Goal: Task Accomplishment & Management: Use online tool/utility

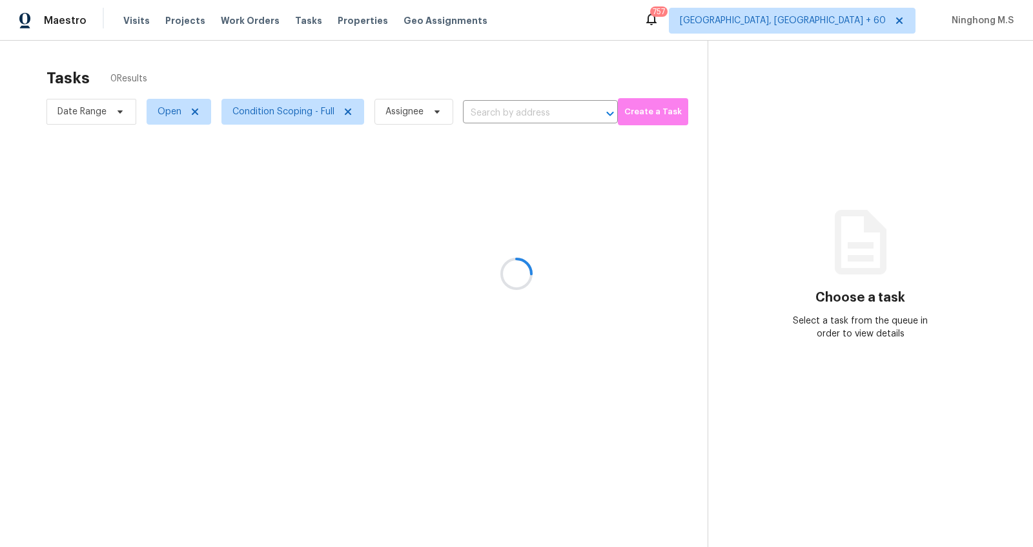
click at [531, 127] on div at bounding box center [516, 273] width 1033 height 547
click at [531, 118] on div at bounding box center [516, 273] width 1033 height 547
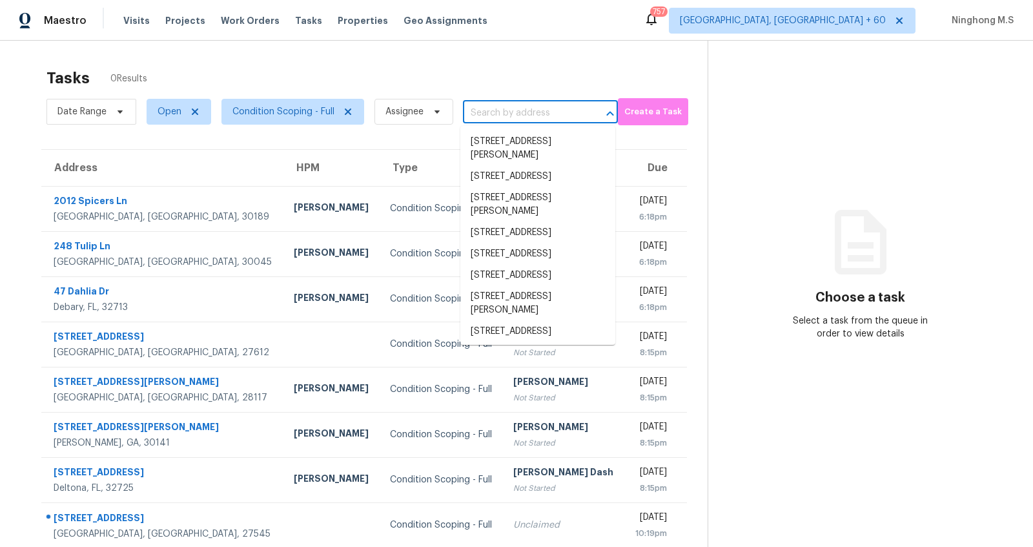
click at [529, 111] on input "text" at bounding box center [522, 113] width 119 height 20
paste input "[STREET_ADDRESS][PERSON_NAME]"
type input "[STREET_ADDRESS][PERSON_NAME]"
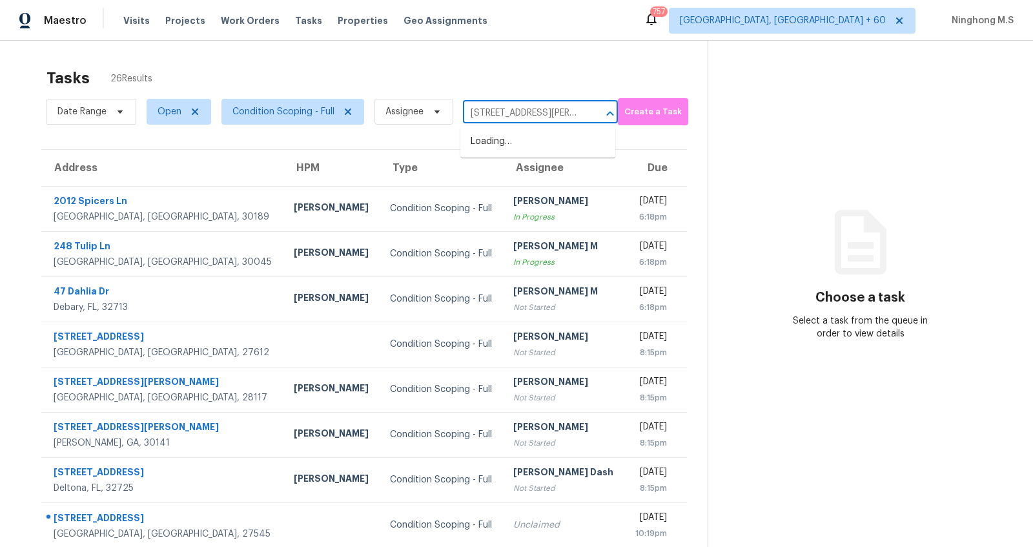
scroll to position [0, 53]
click at [544, 152] on li "[STREET_ADDRESS][PERSON_NAME]" at bounding box center [537, 148] width 155 height 35
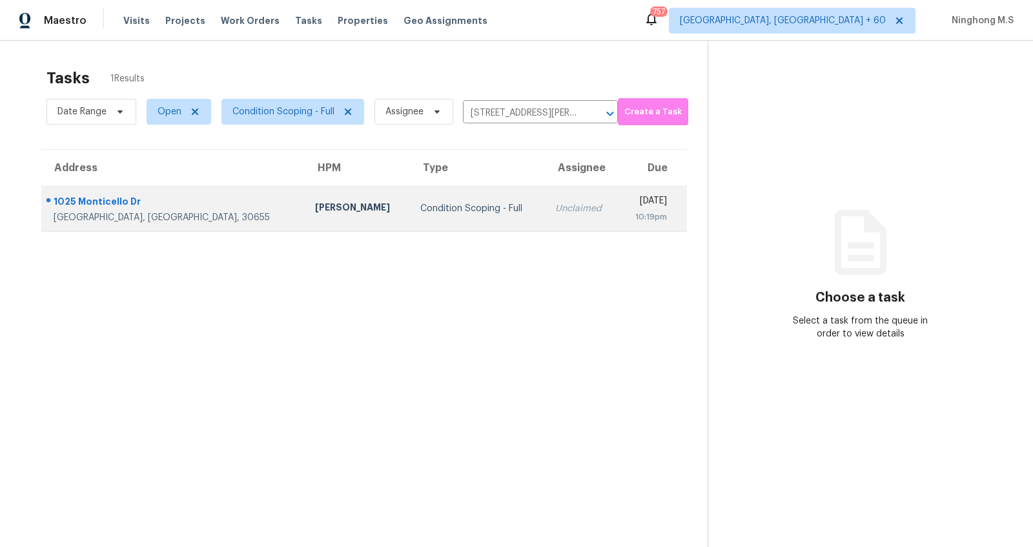
click at [420, 206] on div "Condition Scoping - Full" at bounding box center [477, 208] width 114 height 13
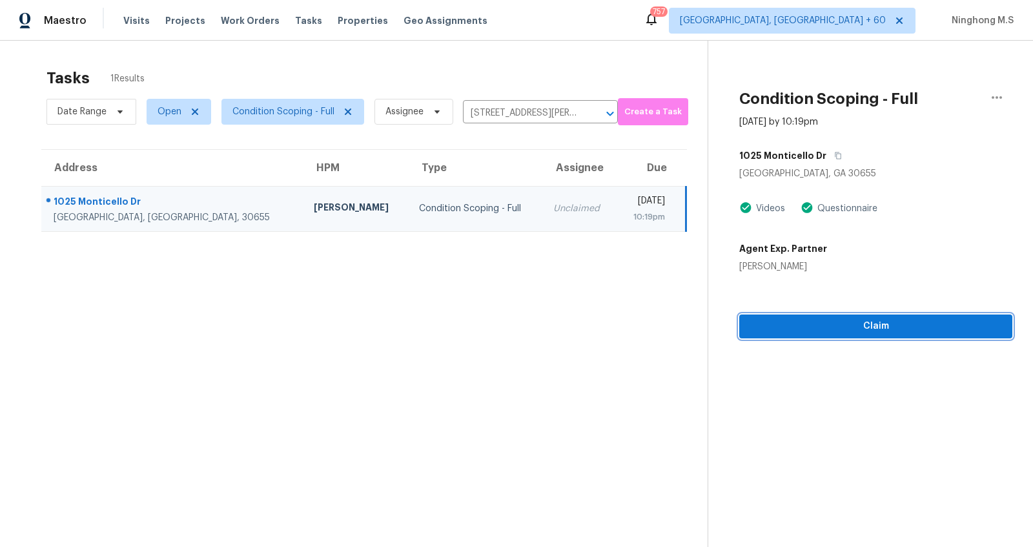
click at [882, 330] on span "Claim" at bounding box center [875, 326] width 252 height 16
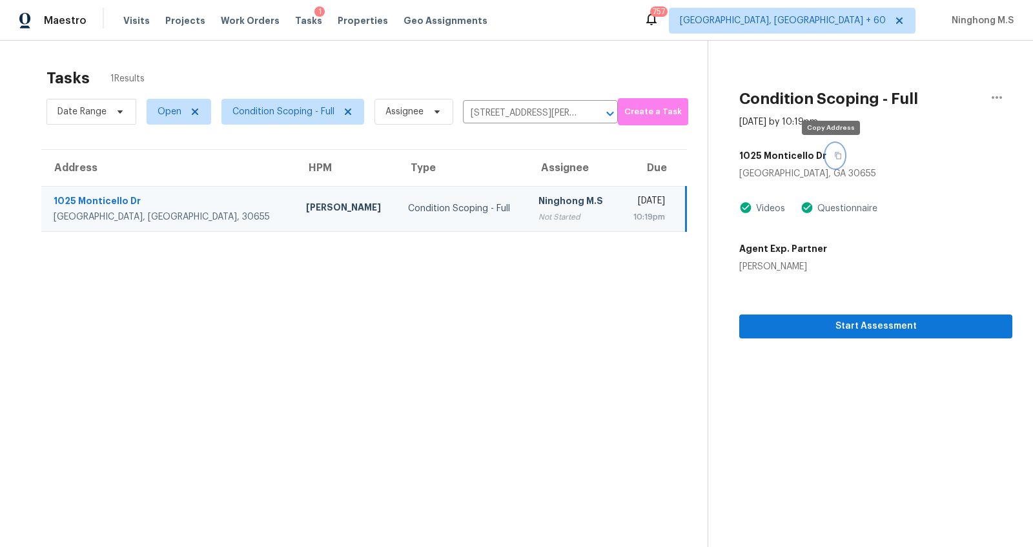
click at [834, 157] on icon "button" at bounding box center [838, 156] width 8 height 8
click at [832, 150] on button "button" at bounding box center [834, 155] width 17 height 23
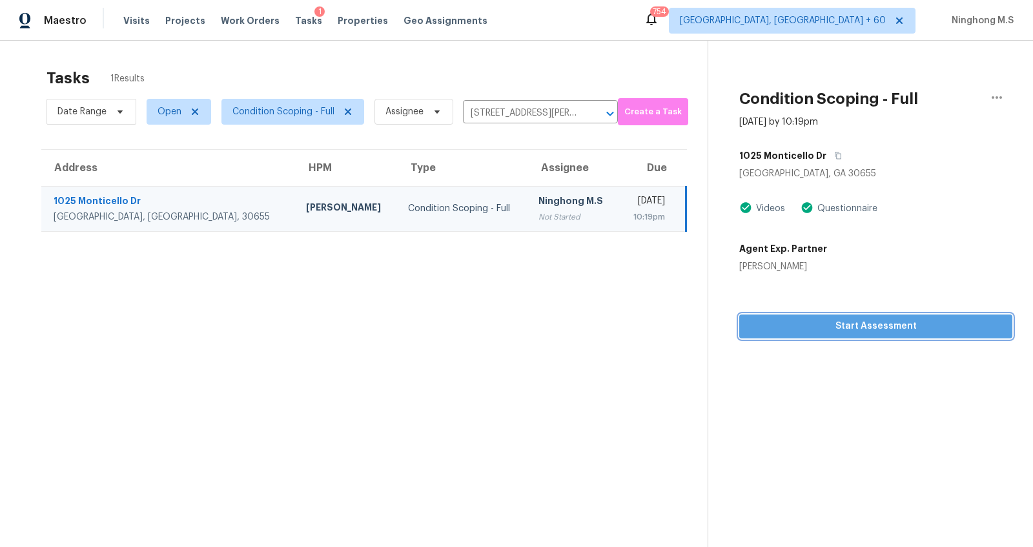
click at [855, 325] on span "Start Assessment" at bounding box center [875, 326] width 252 height 16
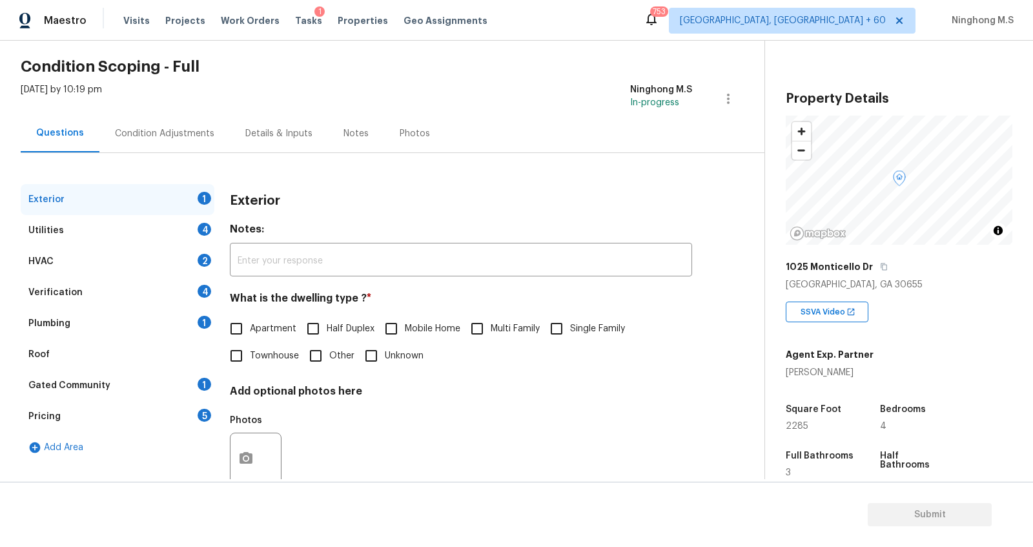
scroll to position [50, 0]
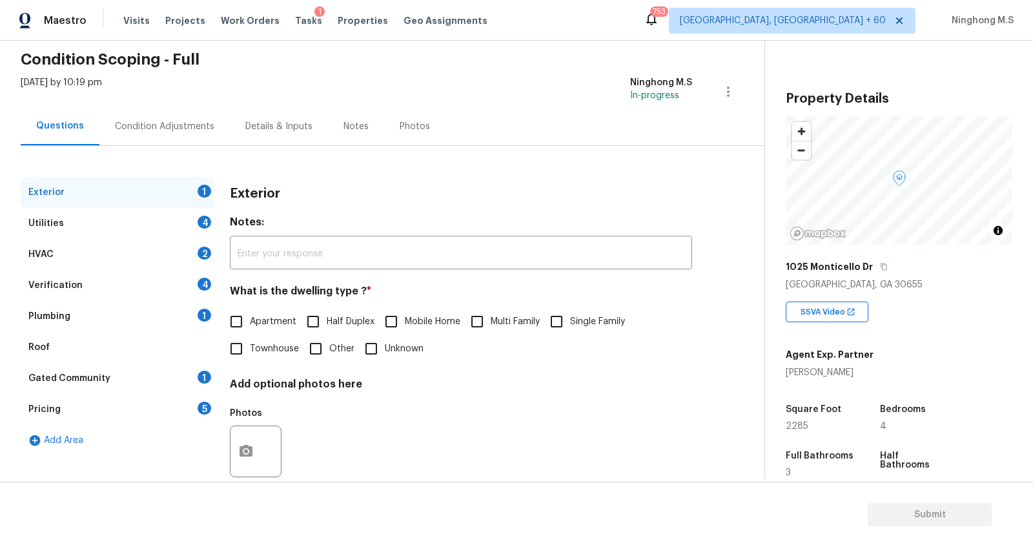
click at [556, 314] on input "Single Family" at bounding box center [556, 321] width 27 height 27
checkbox input "true"
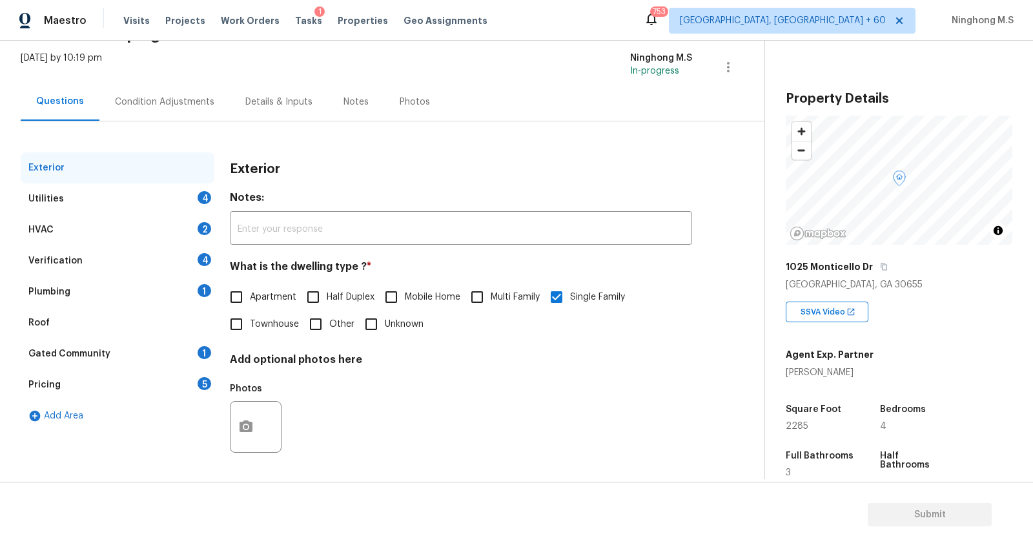
click at [55, 203] on div "Utilities" at bounding box center [45, 198] width 35 height 13
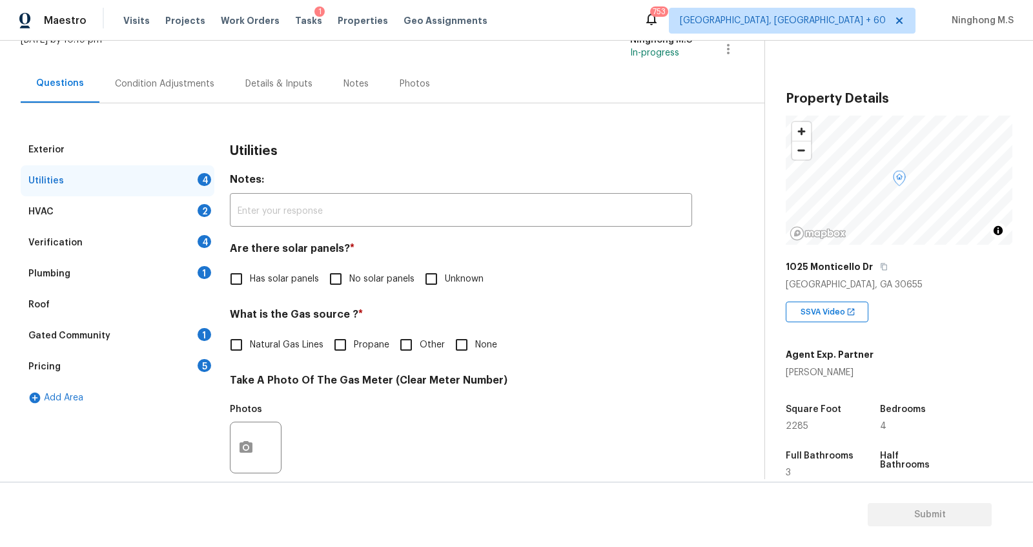
scroll to position [94, 0]
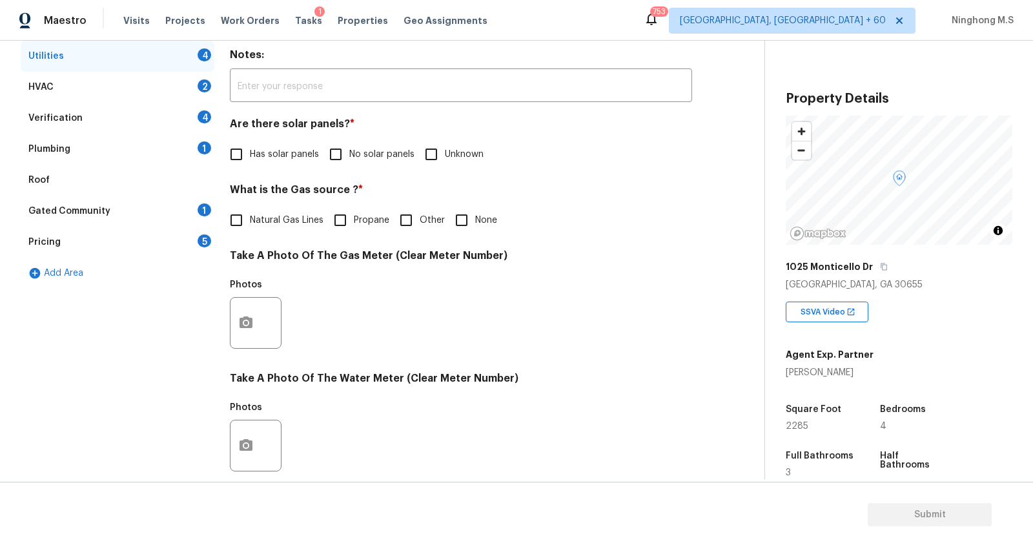
click at [68, 236] on div "Pricing 5" at bounding box center [118, 242] width 194 height 31
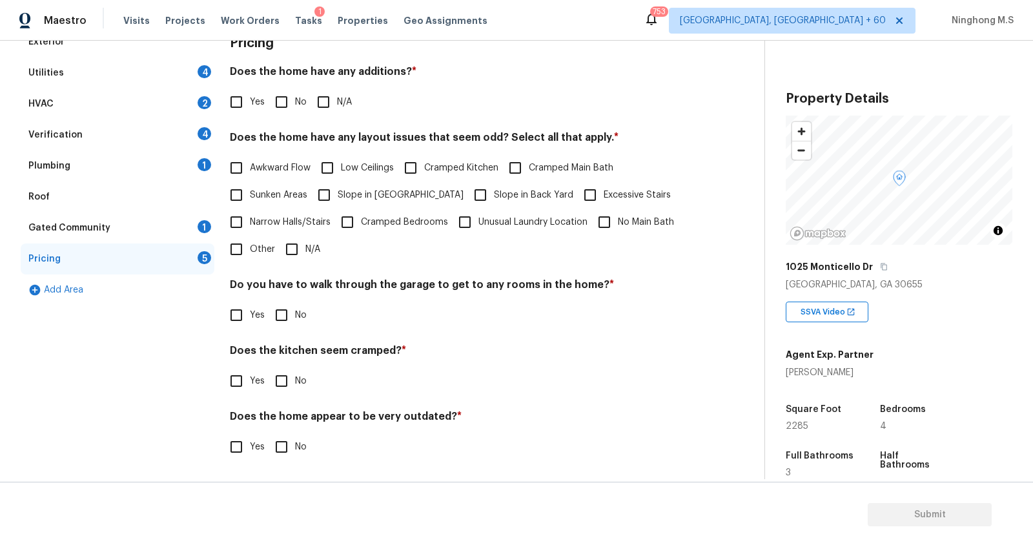
scroll to position [24, 0]
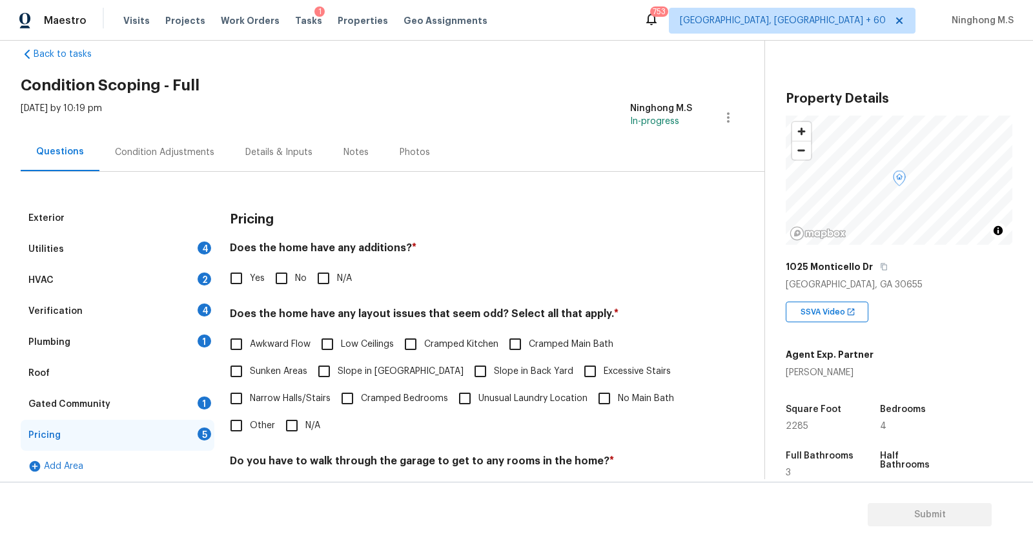
click at [280, 279] on input "No" at bounding box center [281, 278] width 27 height 27
checkbox input "true"
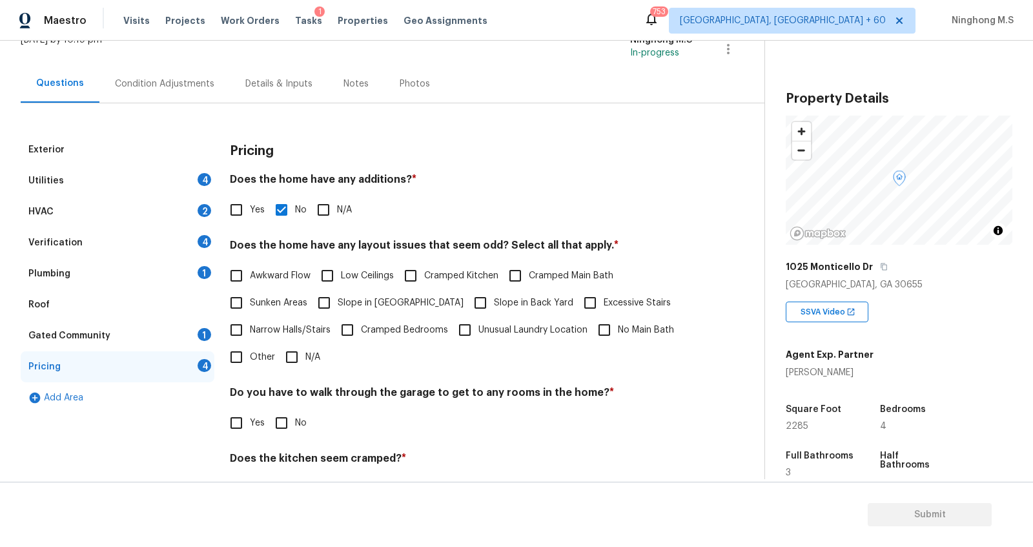
scroll to position [94, 0]
click at [323, 301] on input "Slope in [GEOGRAPHIC_DATA]" at bounding box center [323, 301] width 27 height 27
checkbox input "true"
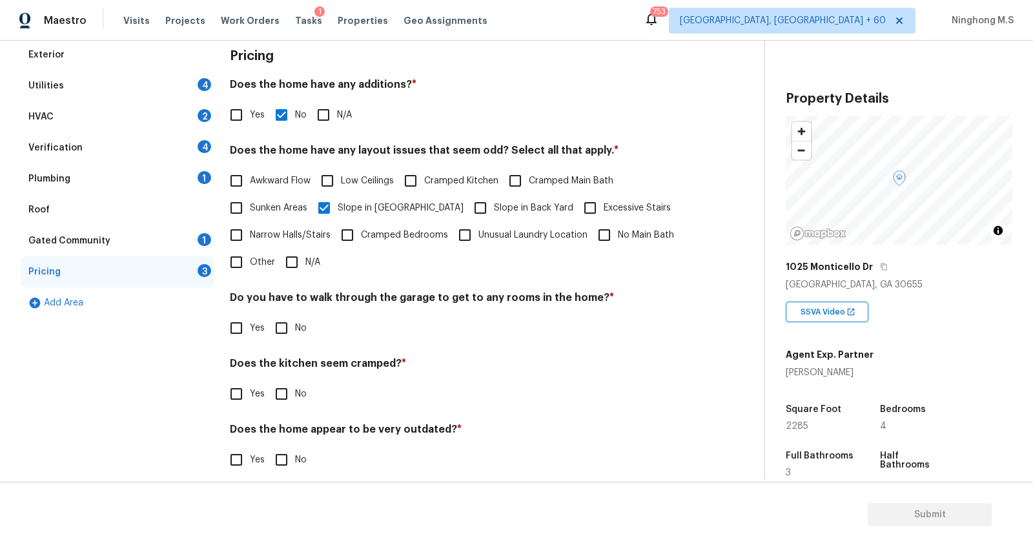
scroll to position [200, 0]
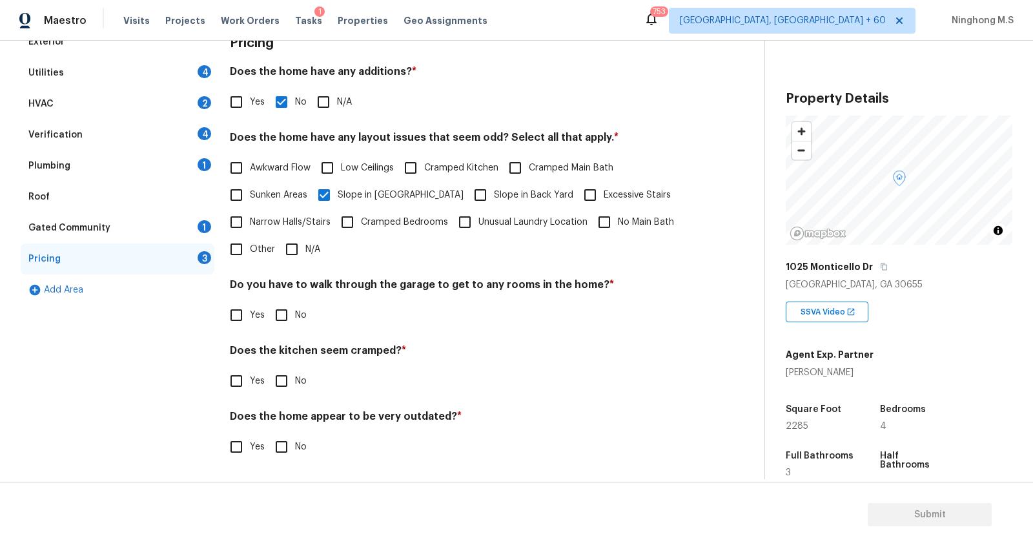
click at [88, 228] on div "Gated Community" at bounding box center [69, 227] width 82 height 13
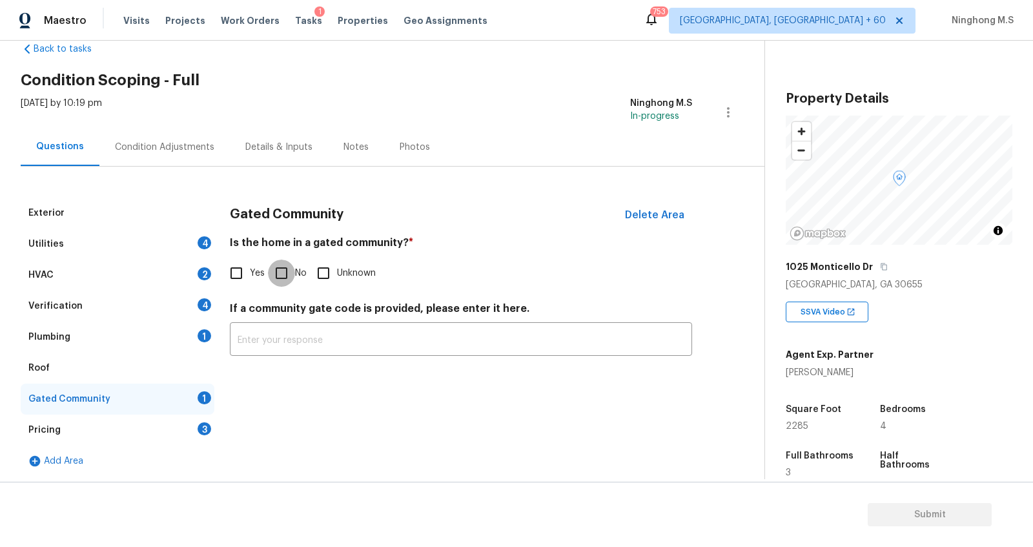
click at [282, 272] on input "No" at bounding box center [281, 272] width 27 height 27
checkbox input "true"
click at [81, 344] on div "Plumbing 1" at bounding box center [118, 336] width 194 height 31
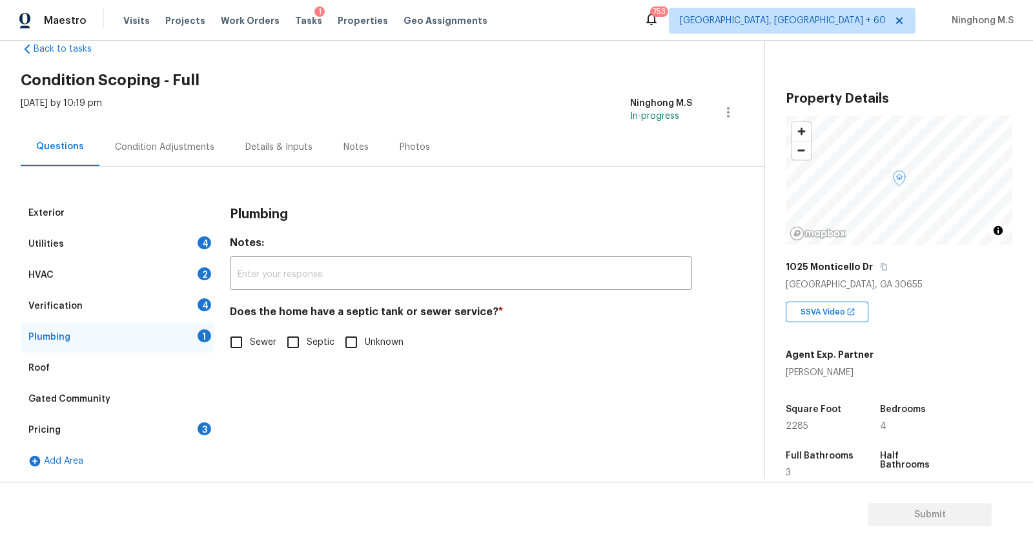
click at [291, 342] on input "Septic" at bounding box center [292, 342] width 27 height 27
checkbox input "true"
click at [97, 301] on div "Verification 4" at bounding box center [118, 305] width 194 height 31
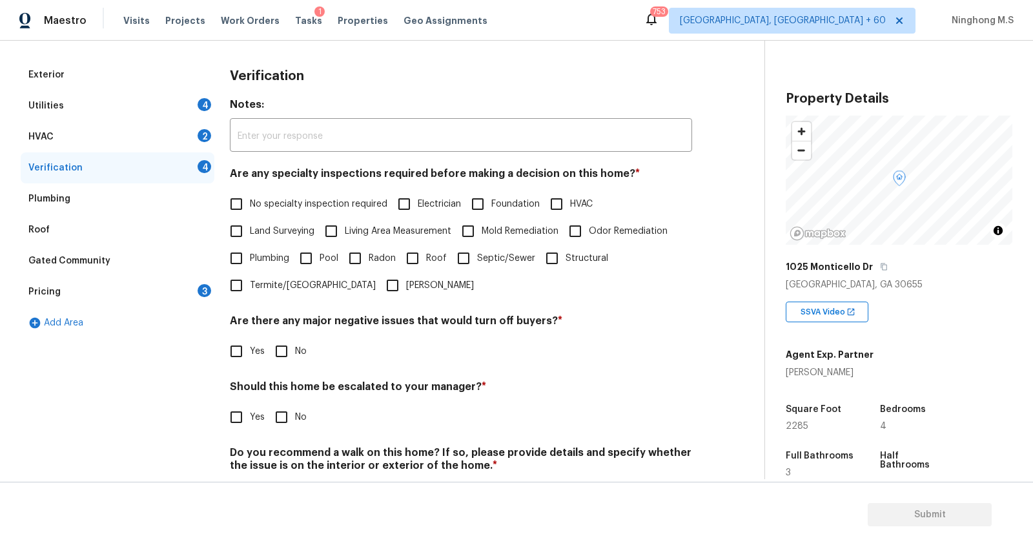
scroll to position [183, 0]
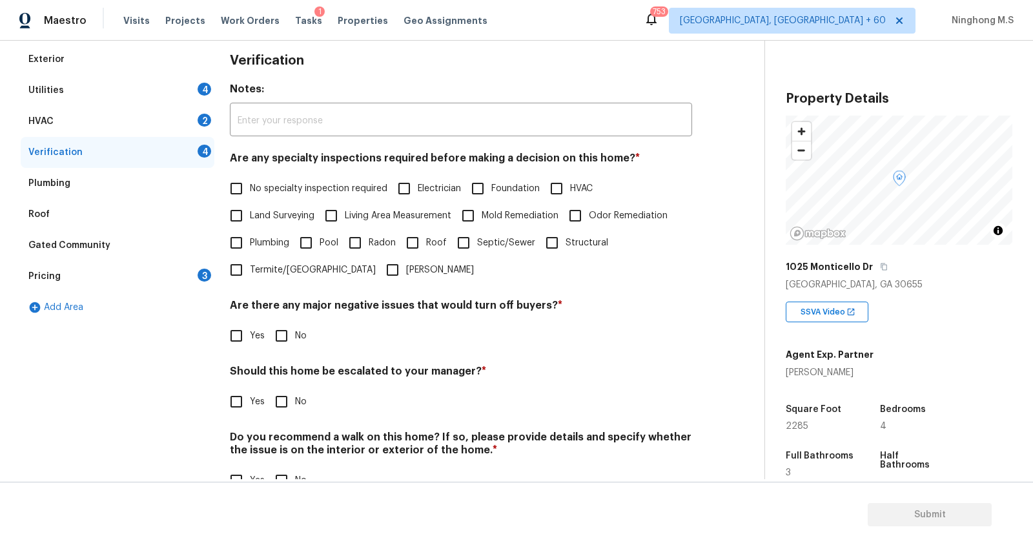
click at [283, 339] on input "No" at bounding box center [281, 335] width 27 height 27
checkbox input "true"
click at [287, 408] on input "No" at bounding box center [281, 401] width 27 height 27
checkbox input "true"
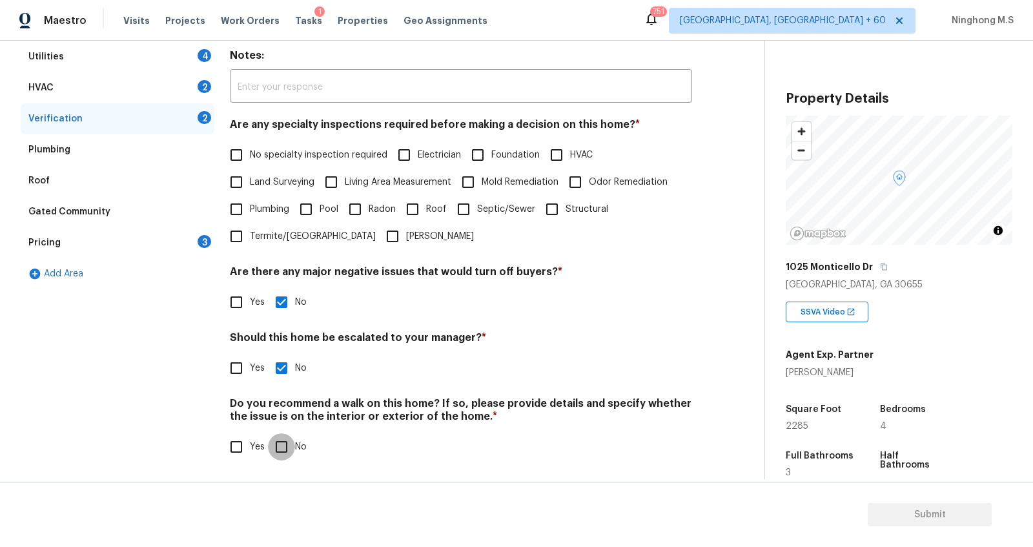
click at [277, 459] on input "No" at bounding box center [281, 446] width 27 height 27
checkbox input "true"
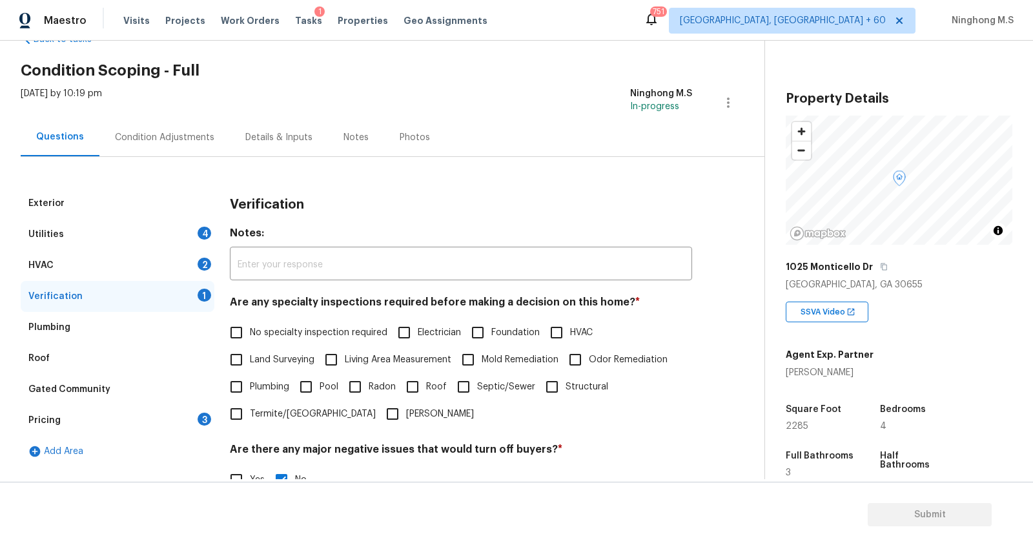
scroll to position [41, 0]
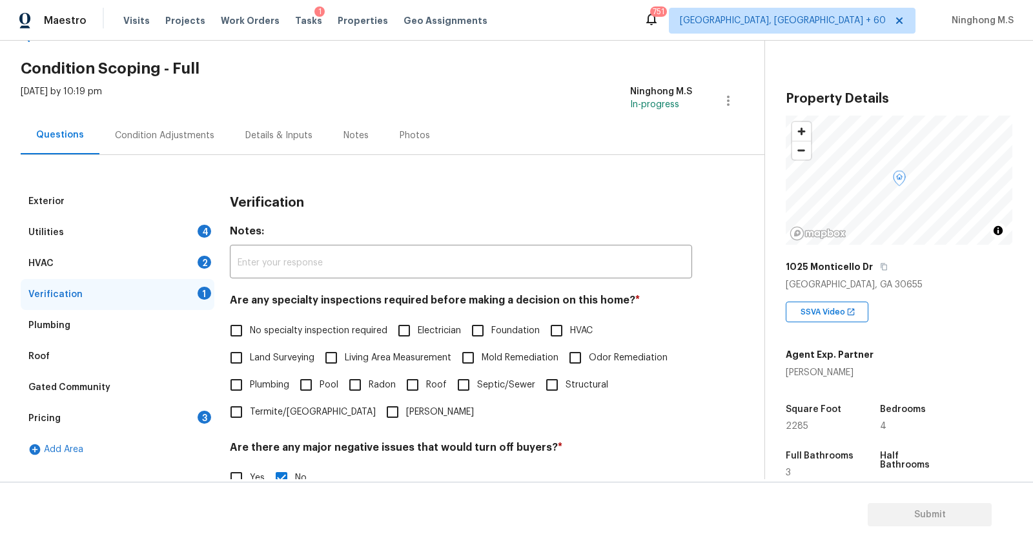
click at [245, 324] on input "No specialty inspection required" at bounding box center [236, 330] width 27 height 27
checkbox input "true"
click at [79, 236] on div "Utilities 4" at bounding box center [118, 232] width 194 height 31
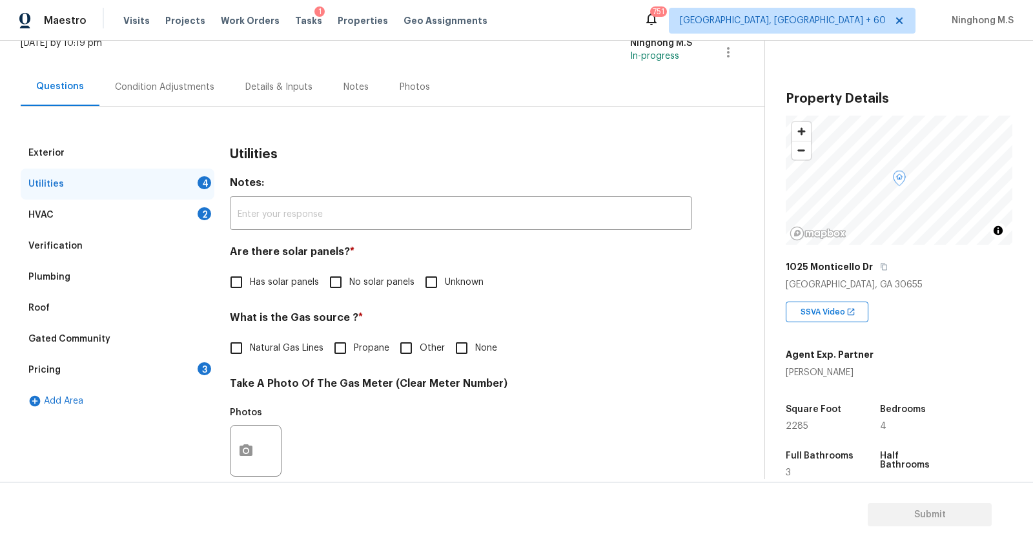
scroll to position [91, 0]
click at [342, 278] on input "No solar panels" at bounding box center [335, 280] width 27 height 27
checkbox input "true"
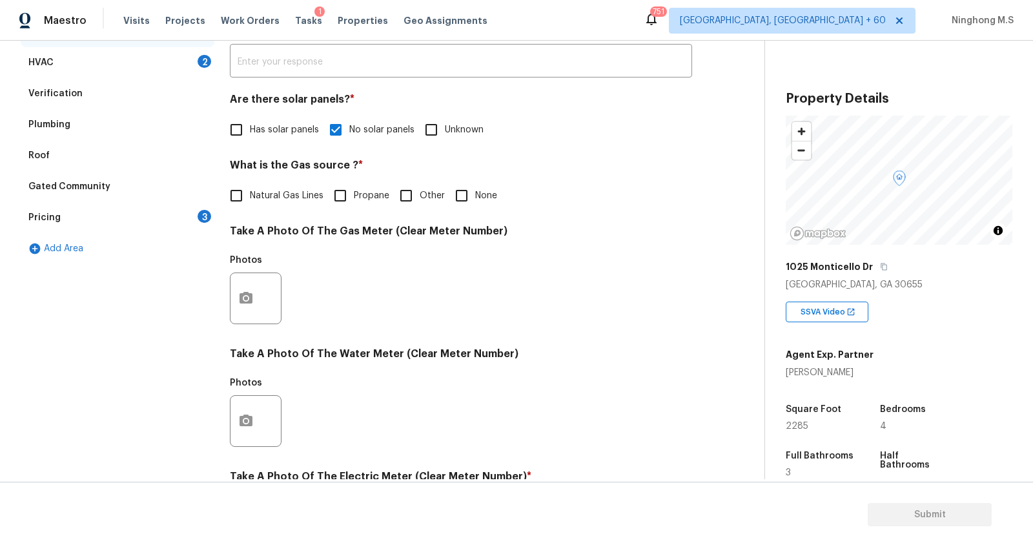
scroll to position [0, 0]
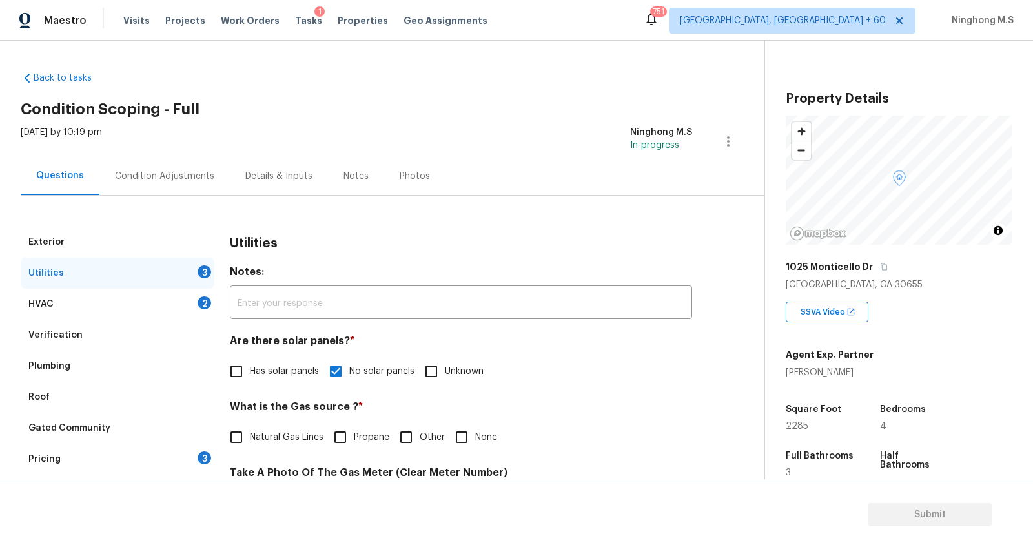
click at [152, 168] on div "Condition Adjustments" at bounding box center [164, 176] width 130 height 38
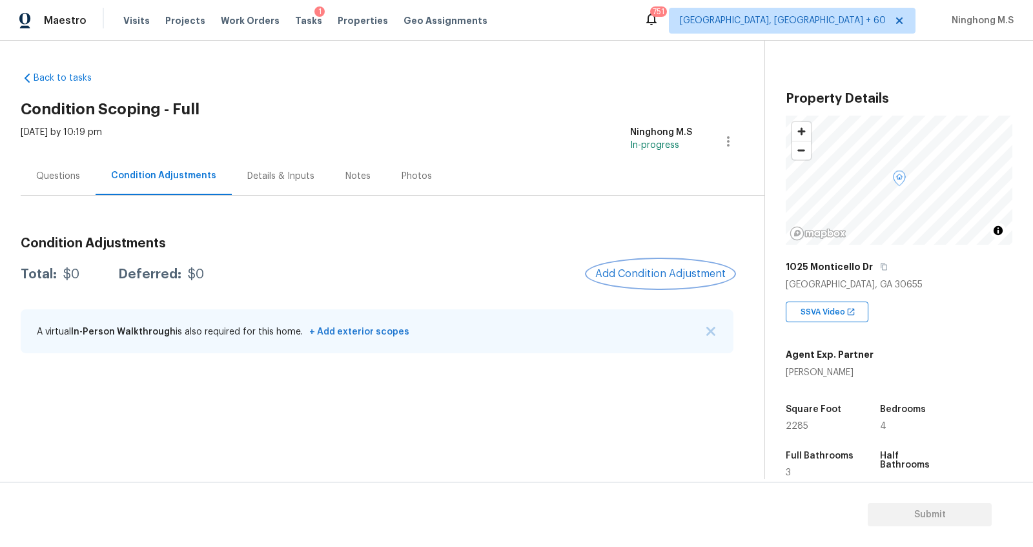
click at [642, 272] on span "Add Condition Adjustment" at bounding box center [660, 274] width 130 height 12
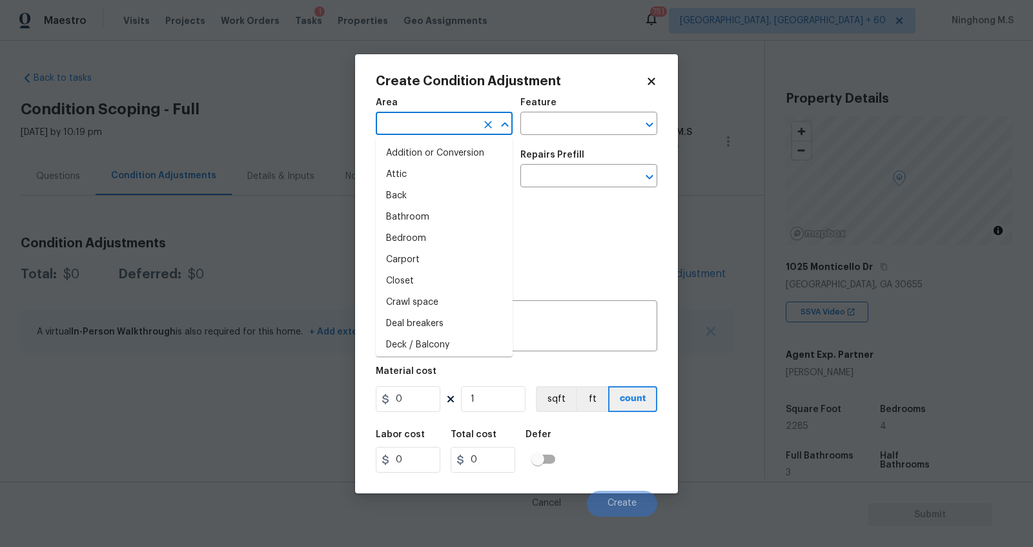
click at [394, 127] on input "text" at bounding box center [426, 125] width 101 height 20
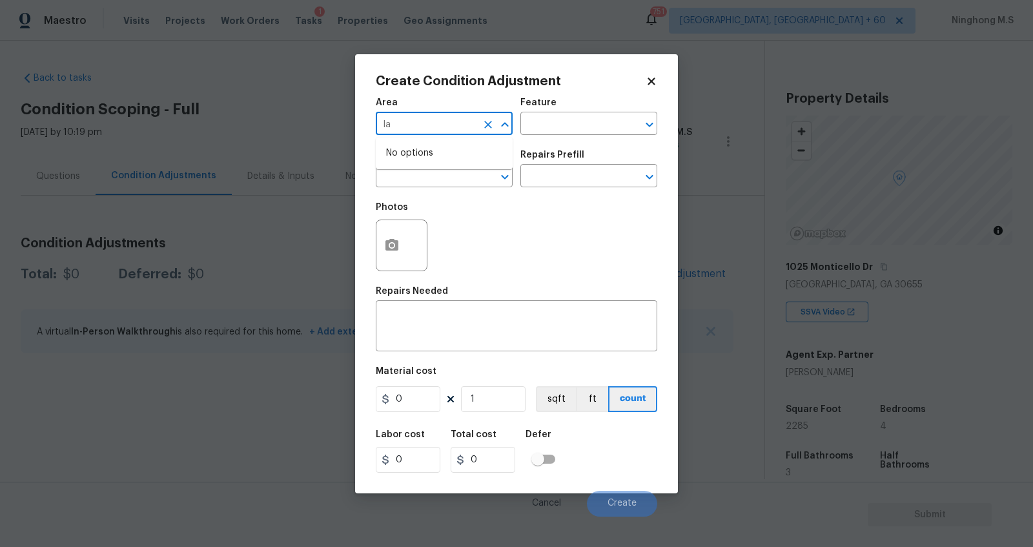
type input "l"
click at [450, 174] on li "Exterior Overall" at bounding box center [444, 174] width 137 height 21
type input "Exterior Overall"
click at [554, 124] on input "text" at bounding box center [570, 125] width 101 height 20
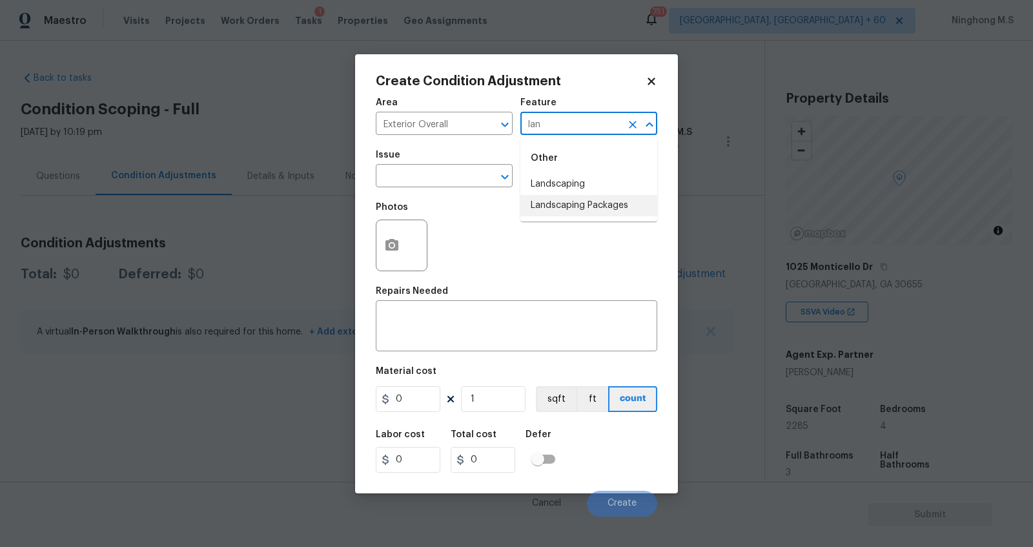
click at [591, 201] on li "Landscaping Packages" at bounding box center [588, 205] width 137 height 21
type input "Landscaping Packages"
click at [423, 176] on input "text" at bounding box center [426, 177] width 101 height 20
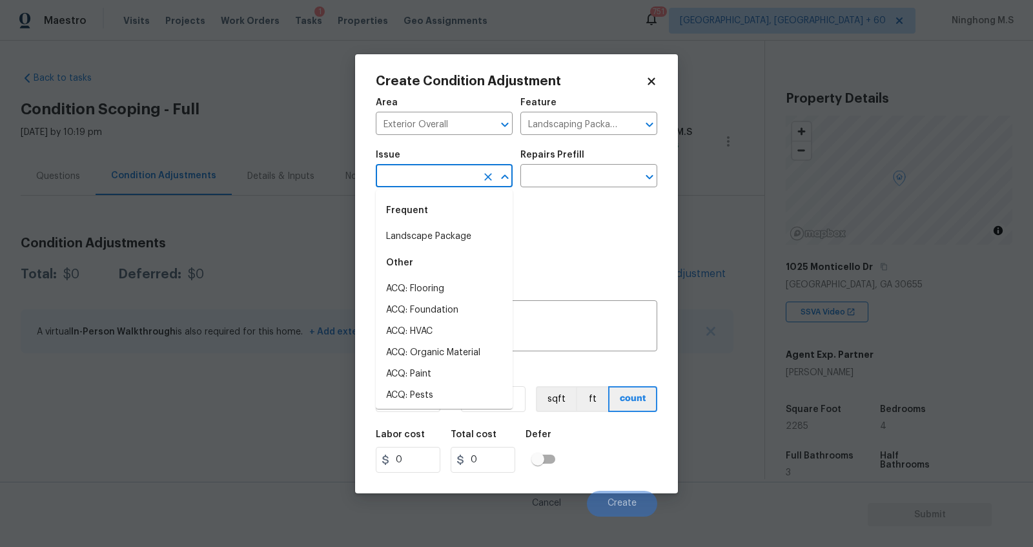
click at [457, 230] on li "Landscape Package" at bounding box center [444, 236] width 137 height 21
type input "Landscape Package"
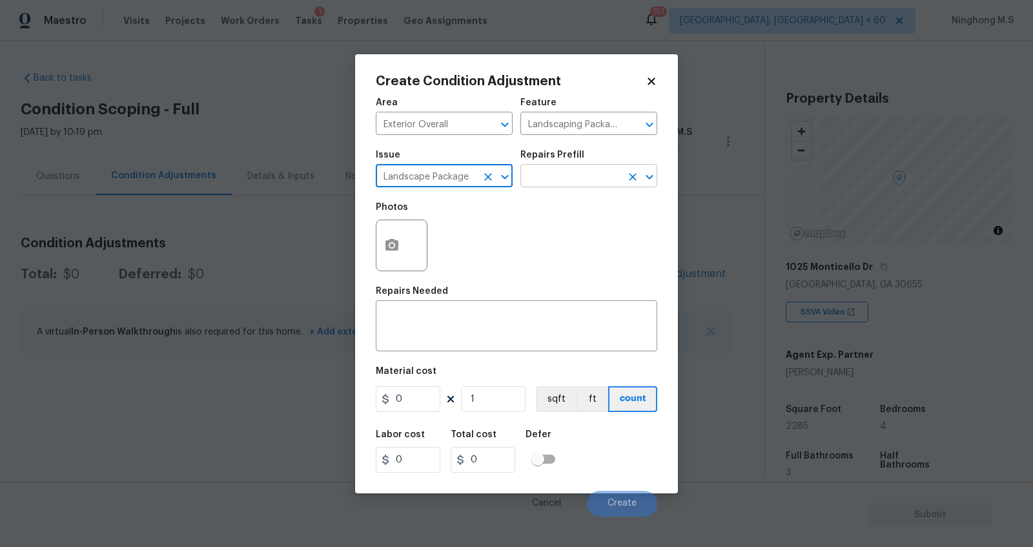
click at [542, 174] on input "text" at bounding box center [570, 177] width 101 height 20
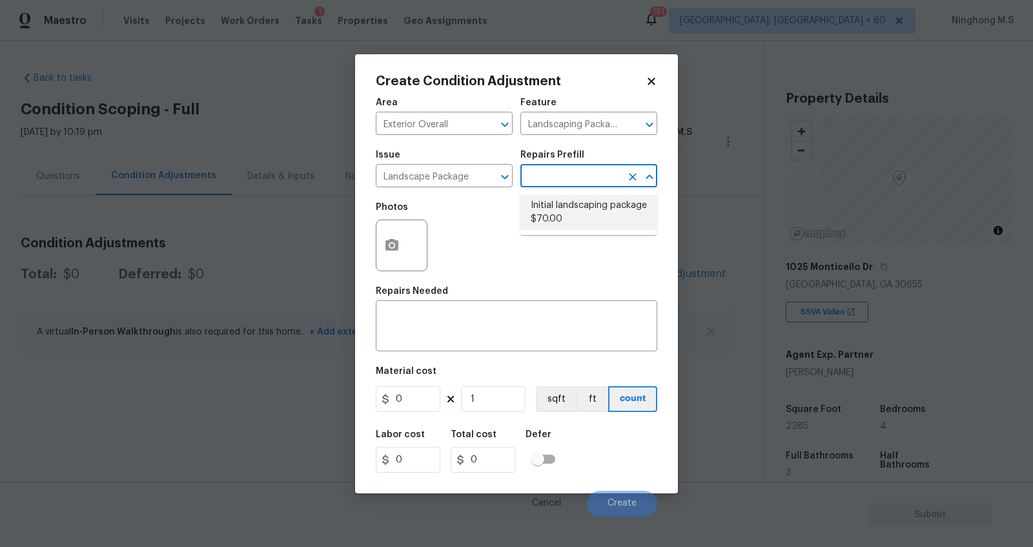
click at [600, 212] on li "Initial landscaping package $70.00" at bounding box center [588, 212] width 137 height 35
type input "Home Readiness Packages"
type textarea "Mowing of grass up to 6" in height. Mow, edge along driveways & sidewalks, trim…"
type input "70"
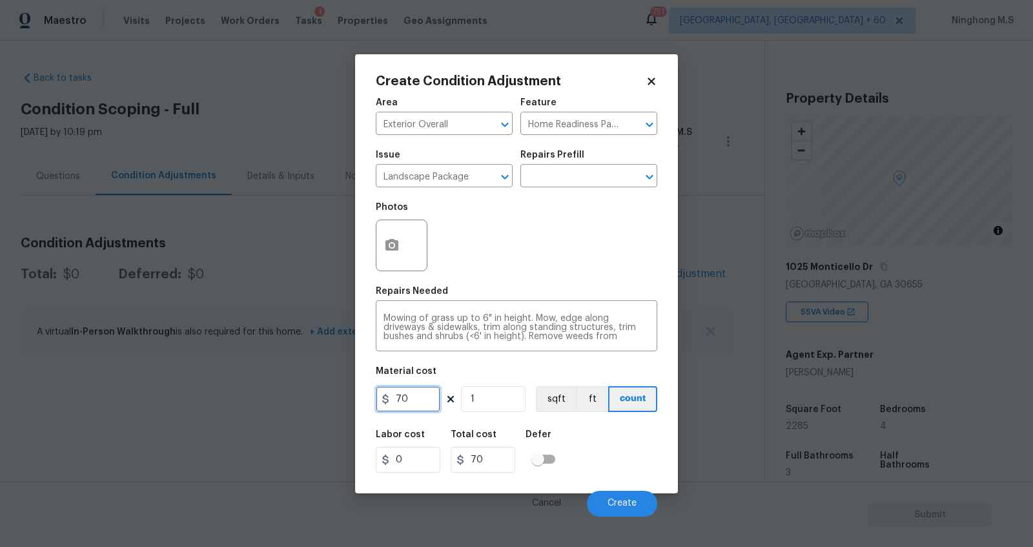
drag, startPoint x: 421, startPoint y: 402, endPoint x: 384, endPoint y: 402, distance: 36.8
click at [384, 402] on div "70" at bounding box center [408, 399] width 65 height 26
type input "300"
click at [548, 401] on button "sqft" at bounding box center [556, 399] width 40 height 26
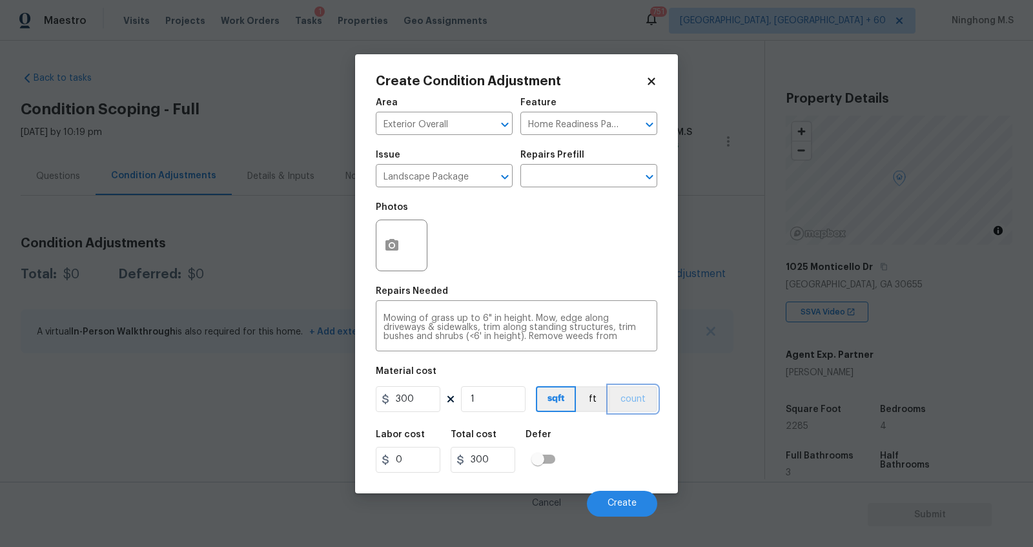
click at [626, 396] on button "count" at bounding box center [633, 399] width 48 height 26
click at [399, 246] on button "button" at bounding box center [391, 245] width 31 height 50
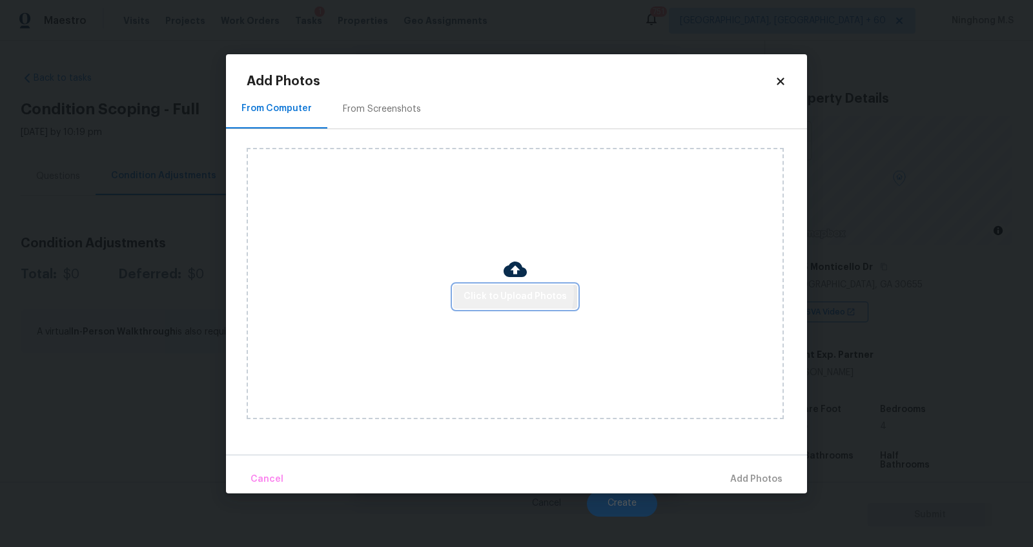
click at [511, 294] on span "Click to Upload Photos" at bounding box center [514, 297] width 103 height 16
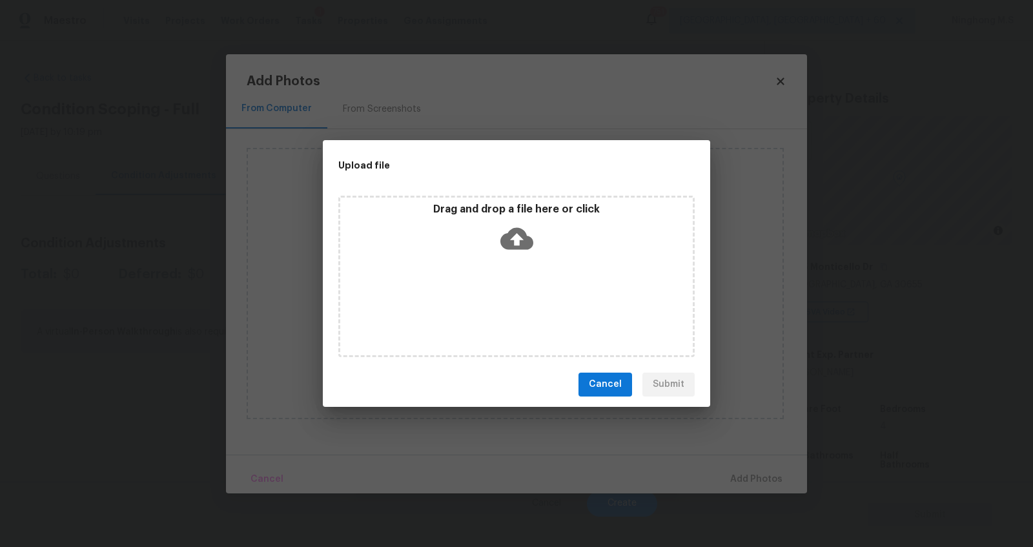
click at [522, 237] on icon at bounding box center [516, 238] width 33 height 22
